Goal: Task Accomplishment & Management: Manage account settings

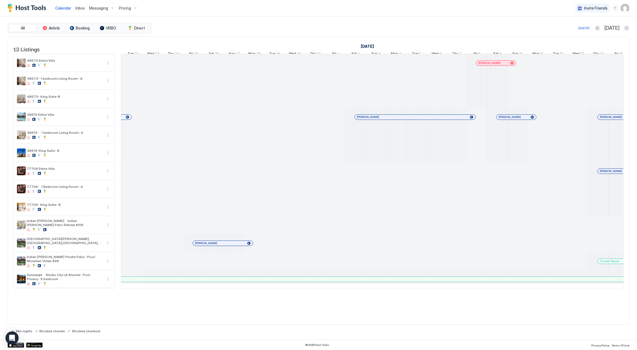
scroll to position [0, 241]
click at [124, 9] on span "Pricing" at bounding box center [125, 8] width 12 height 5
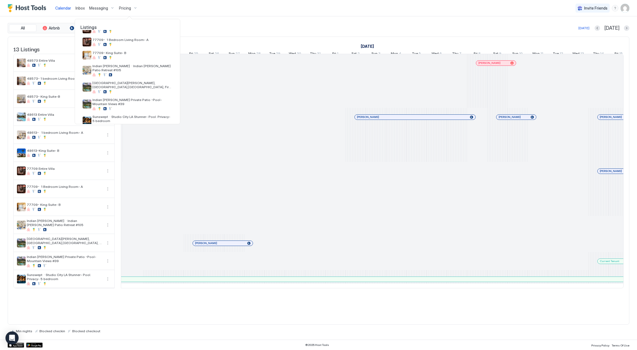
scroll to position [104, 0]
click at [139, 35] on div "77709 Entire Villa" at bounding box center [127, 29] width 94 height 13
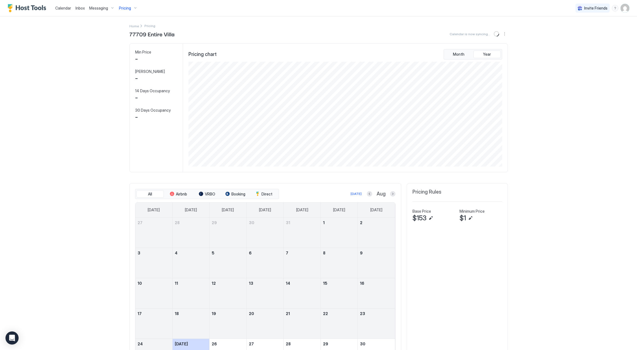
scroll to position [105, 315]
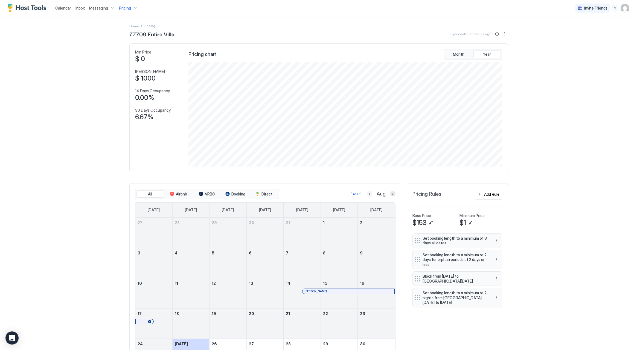
click at [369, 195] on button "Previous month" at bounding box center [369, 193] width 5 height 5
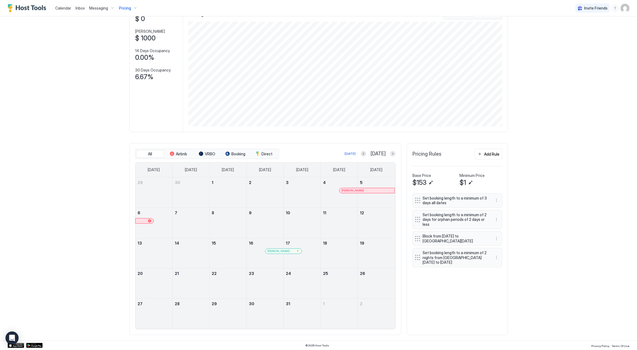
scroll to position [40, 0]
click at [62, 9] on span "Calendar" at bounding box center [63, 8] width 16 height 5
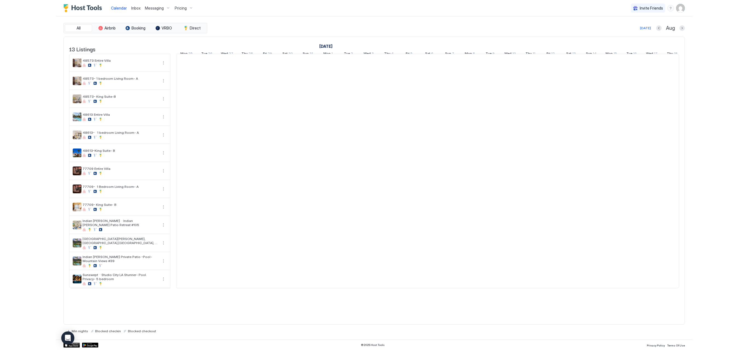
scroll to position [0, 304]
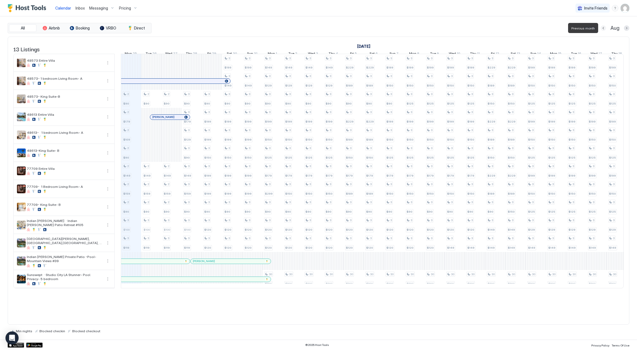
click at [604, 28] on button "Previous month" at bounding box center [602, 27] width 5 height 5
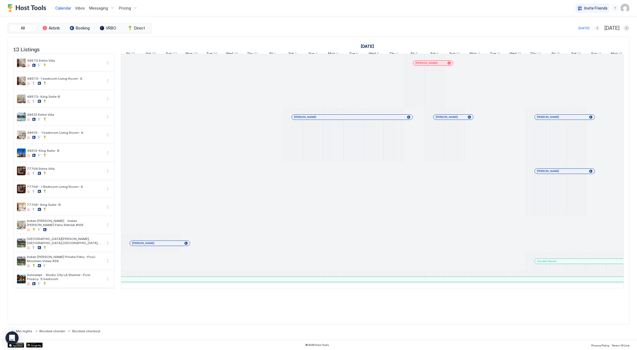
click at [600, 27] on button "Previous month" at bounding box center [596, 27] width 5 height 5
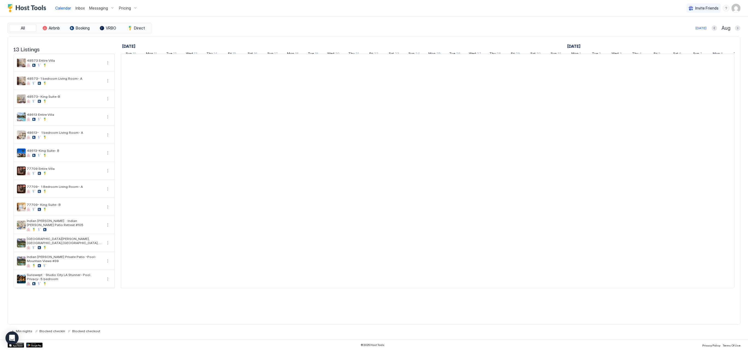
scroll to position [0, 297]
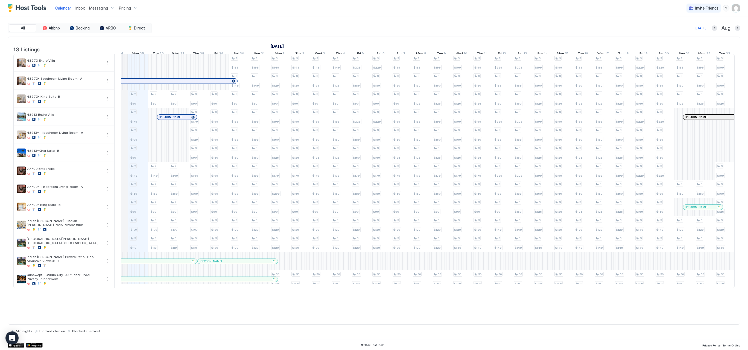
click at [101, 10] on span "Messaging" at bounding box center [98, 8] width 19 height 5
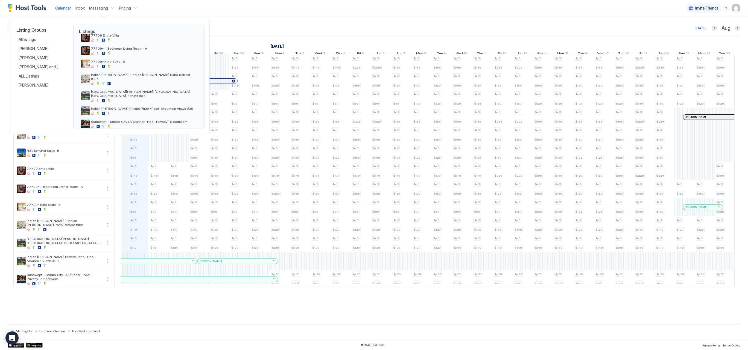
scroll to position [100, 0]
click at [118, 107] on span "Indian [PERSON_NAME] Private Patio -Pool- Mountain Views #39" at bounding box center [144, 109] width 106 height 4
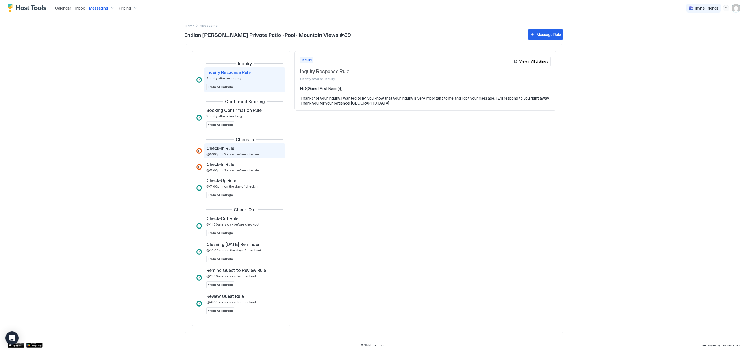
click at [242, 149] on div "Check-In Rule" at bounding box center [240, 148] width 69 height 5
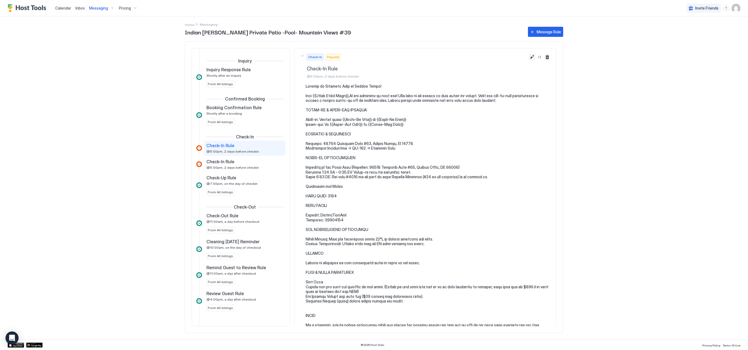
click at [533, 57] on button "Edit message rule" at bounding box center [532, 57] width 7 height 7
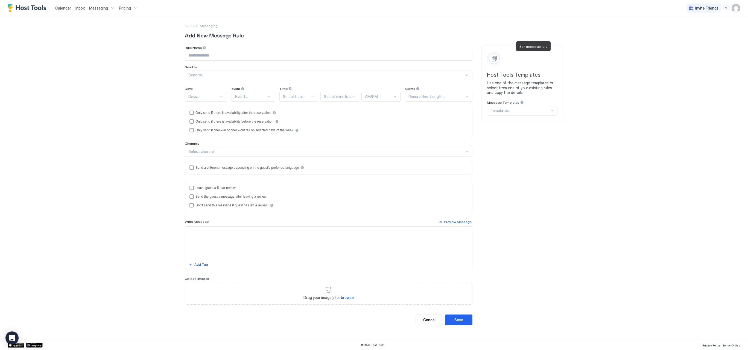
type input "**********"
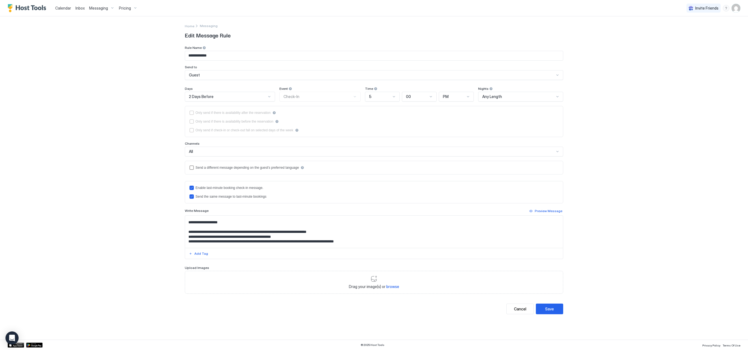
scroll to position [70, 0]
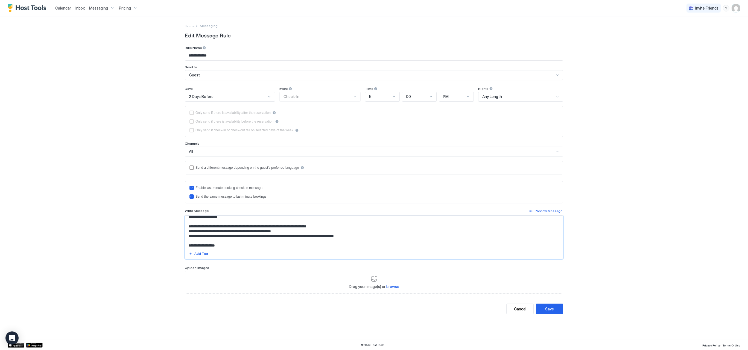
click at [309, 239] on textarea "Input Field" at bounding box center [374, 232] width 378 height 32
click at [222, 229] on textarea "Input Field" at bounding box center [374, 232] width 378 height 32
paste textarea "**********"
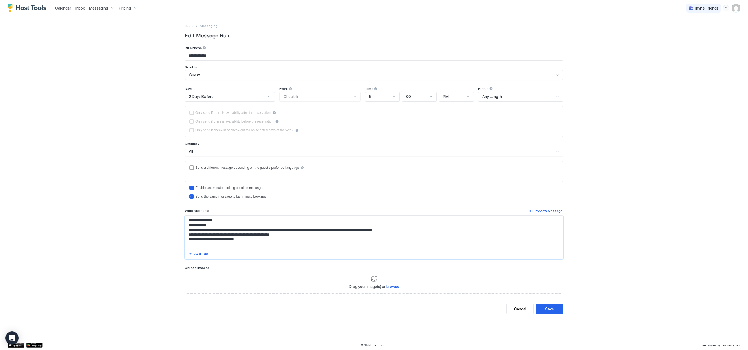
click at [219, 228] on textarea "Input Field" at bounding box center [374, 232] width 378 height 32
drag, startPoint x: 218, startPoint y: 227, endPoint x: 261, endPoint y: 227, distance: 42.9
click at [261, 227] on textarea "Input Field" at bounding box center [374, 232] width 378 height 32
drag, startPoint x: 280, startPoint y: 233, endPoint x: 282, endPoint y: 238, distance: 5.6
click at [280, 233] on textarea "Input Field" at bounding box center [374, 232] width 378 height 32
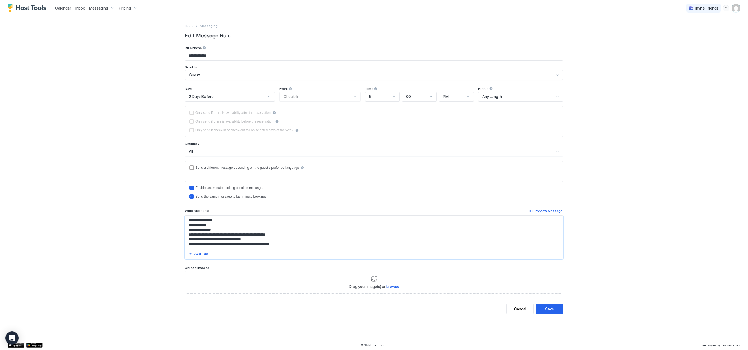
drag, startPoint x: 197, startPoint y: 238, endPoint x: 206, endPoint y: 249, distance: 14.0
click at [198, 238] on textarea "Input Field" at bounding box center [374, 232] width 378 height 32
click at [201, 241] on textarea "Input Field" at bounding box center [374, 232] width 378 height 32
click at [214, 224] on textarea "Input Field" at bounding box center [374, 232] width 378 height 32
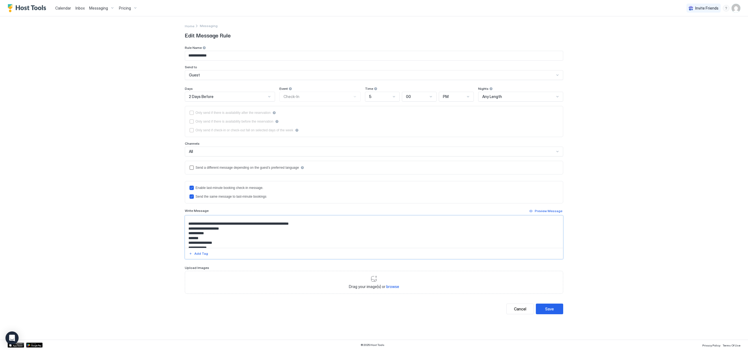
click at [215, 221] on textarea "Input Field" at bounding box center [374, 232] width 378 height 32
click at [217, 225] on textarea "Input Field" at bounding box center [374, 232] width 378 height 32
click at [216, 230] on textarea "Input Field" at bounding box center [374, 232] width 378 height 32
click at [218, 226] on textarea "Input Field" at bounding box center [374, 232] width 378 height 32
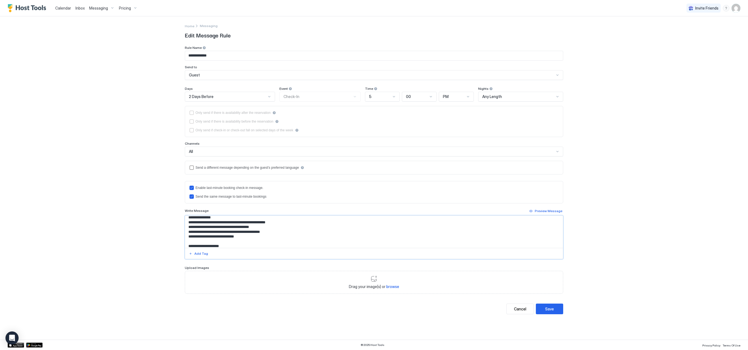
scroll to position [435, 0]
type textarea "**********"
click at [557, 308] on button "Save" at bounding box center [549, 309] width 27 height 11
